Goal: Task Accomplishment & Management: Use online tool/utility

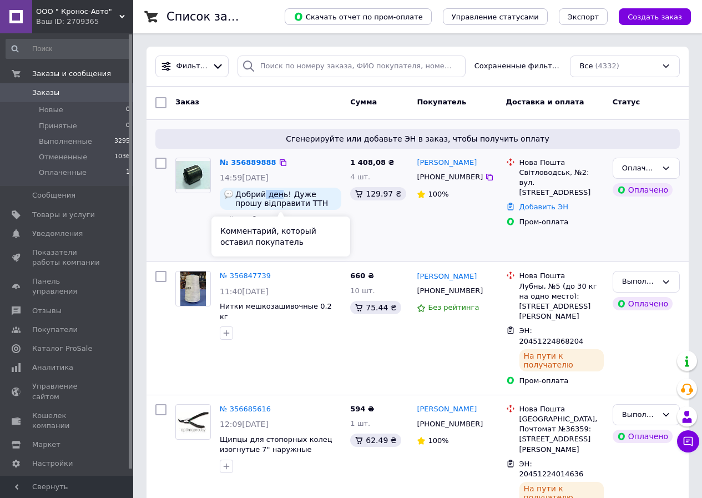
drag, startPoint x: 262, startPoint y: 196, endPoint x: 277, endPoint y: 196, distance: 14.4
click at [277, 196] on span "Добрий день! Дуже прошу відправити ТТН також на номер [PHONE_NUMBER]." at bounding box center [286, 199] width 102 height 18
click at [227, 194] on img at bounding box center [228, 194] width 9 height 9
click at [242, 163] on link "№ 356889888" at bounding box center [248, 162] width 57 height 8
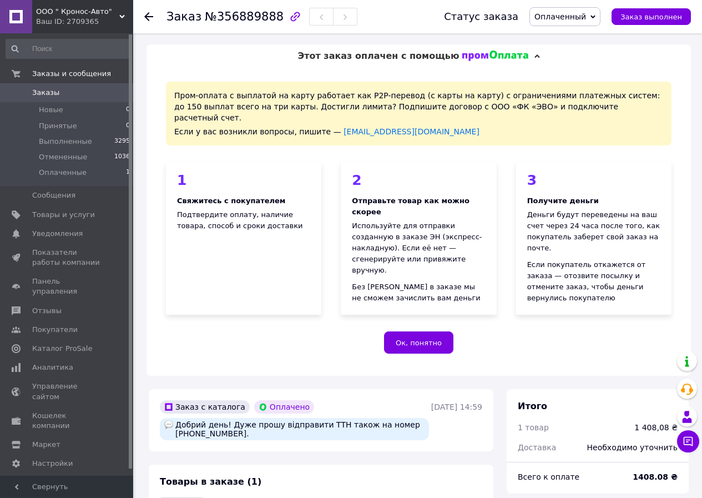
click at [146, 21] on icon at bounding box center [148, 16] width 9 height 9
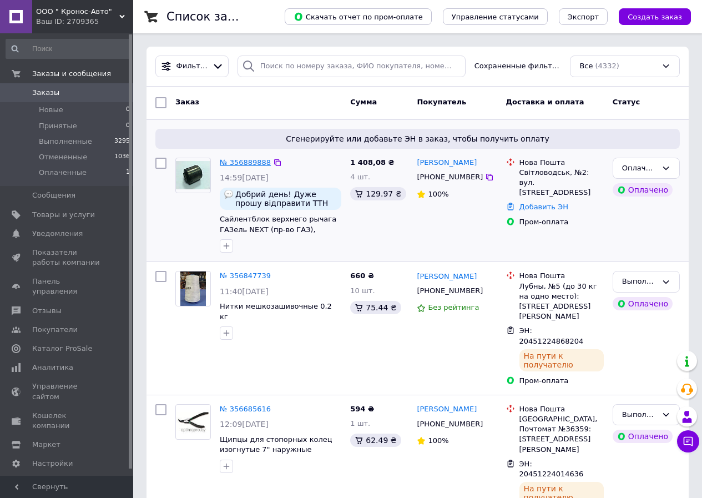
click at [244, 163] on link "№ 356889888" at bounding box center [245, 162] width 51 height 8
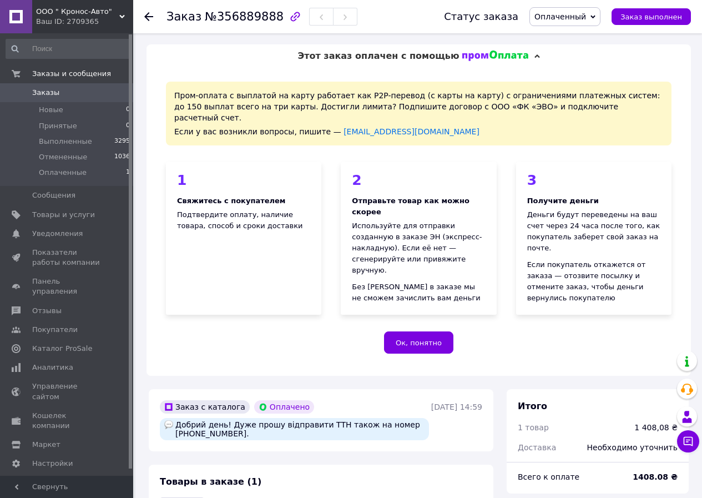
click at [151, 17] on use at bounding box center [148, 16] width 9 height 9
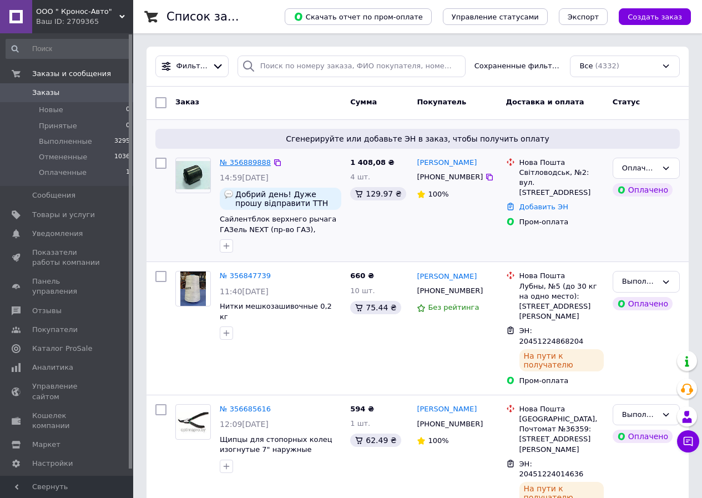
click at [245, 161] on link "№ 356889888" at bounding box center [245, 162] width 51 height 8
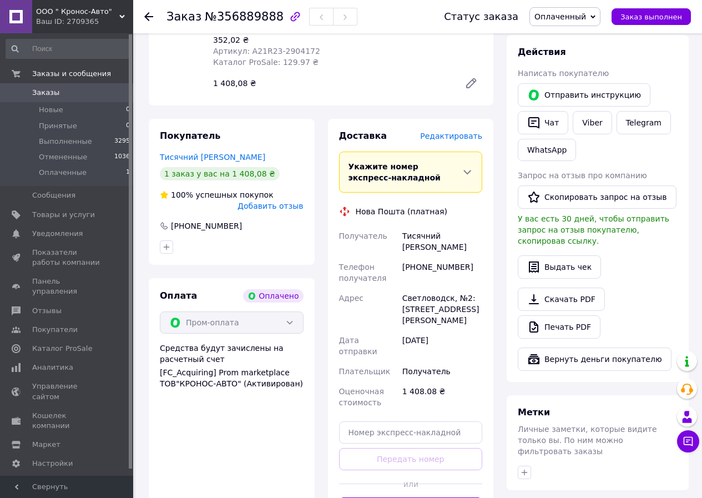
scroll to position [610, 0]
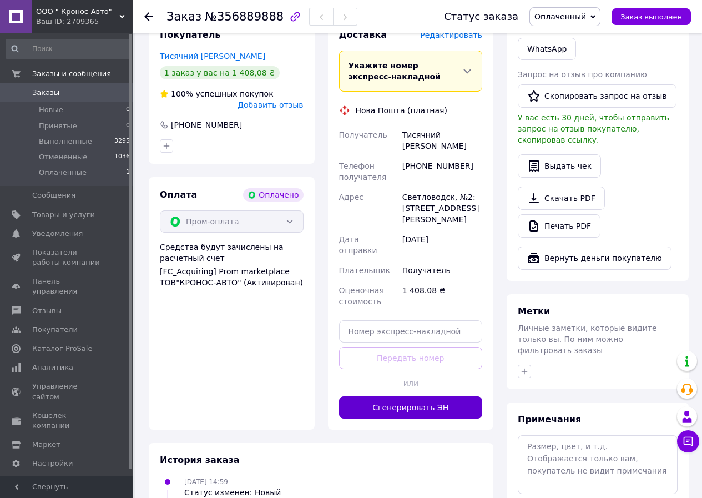
click at [421, 396] on button "Сгенерировать ЭН" at bounding box center [411, 407] width 144 height 22
